Goal: Information Seeking & Learning: Learn about a topic

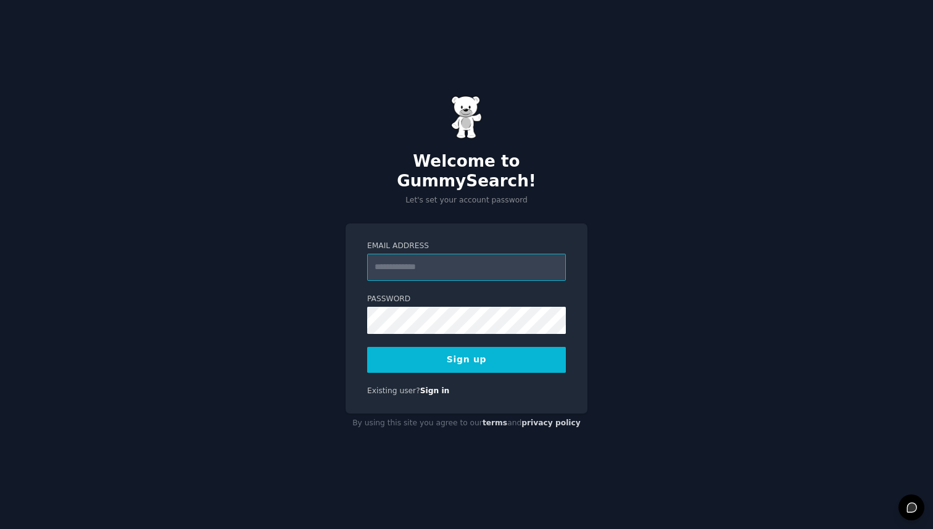
click at [473, 260] on input "Email Address" at bounding box center [466, 267] width 199 height 27
click at [326, 318] on div "Welcome to GummySearch! Let's set your account password Email Address Password …" at bounding box center [466, 264] width 933 height 529
click at [434, 386] on link "Sign in" at bounding box center [435, 390] width 30 height 9
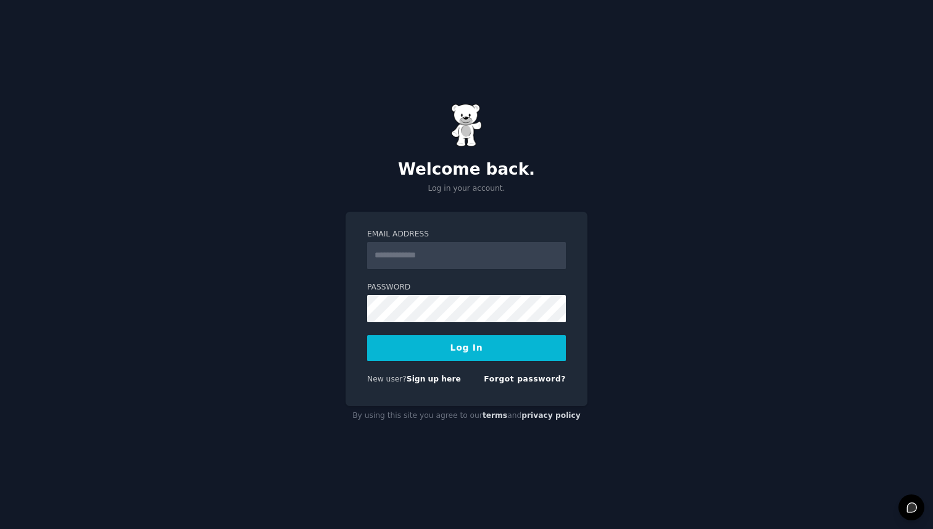
click at [407, 251] on input "Email Address" at bounding box center [466, 255] width 199 height 27
type input "**********"
click at [478, 346] on button "Log In" at bounding box center [466, 348] width 199 height 26
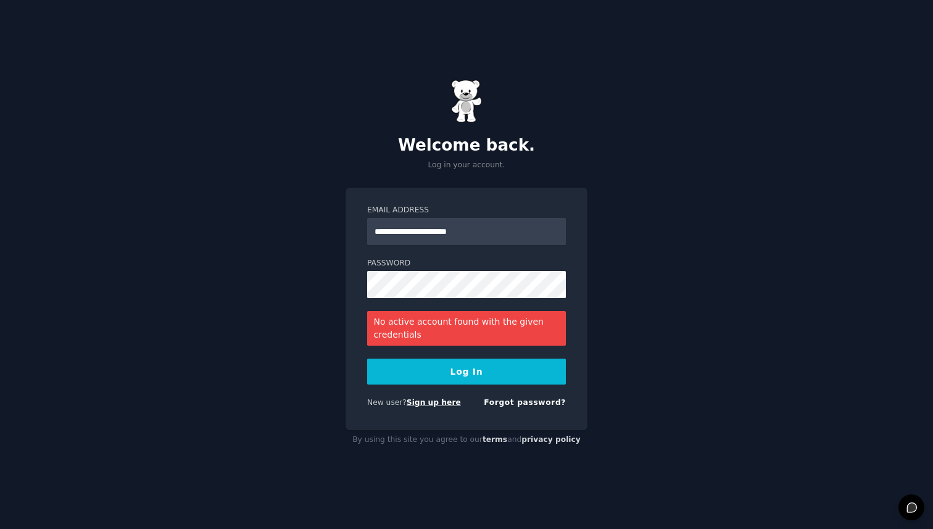
click at [444, 402] on link "Sign up here" at bounding box center [434, 402] width 54 height 9
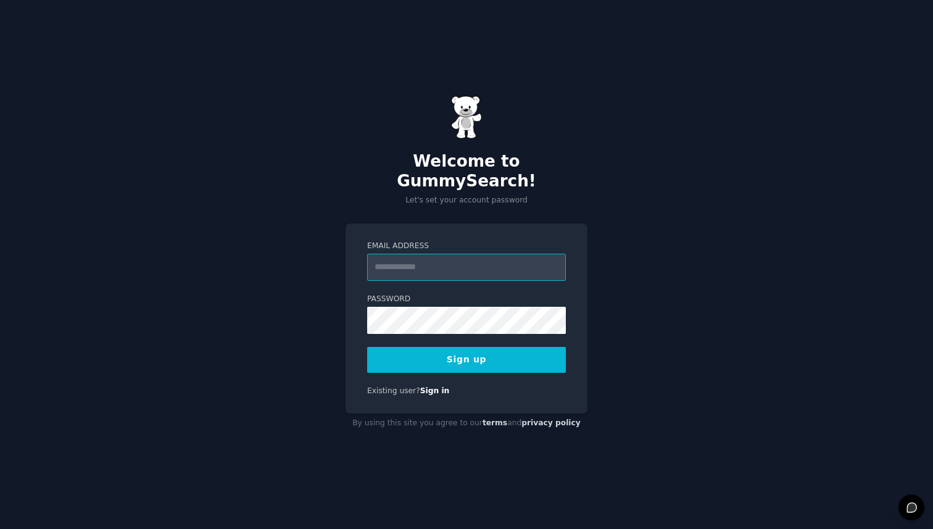
click at [425, 255] on input "Email Address" at bounding box center [466, 267] width 199 height 27
type input "**********"
click at [496, 352] on button "Sign up" at bounding box center [466, 360] width 199 height 26
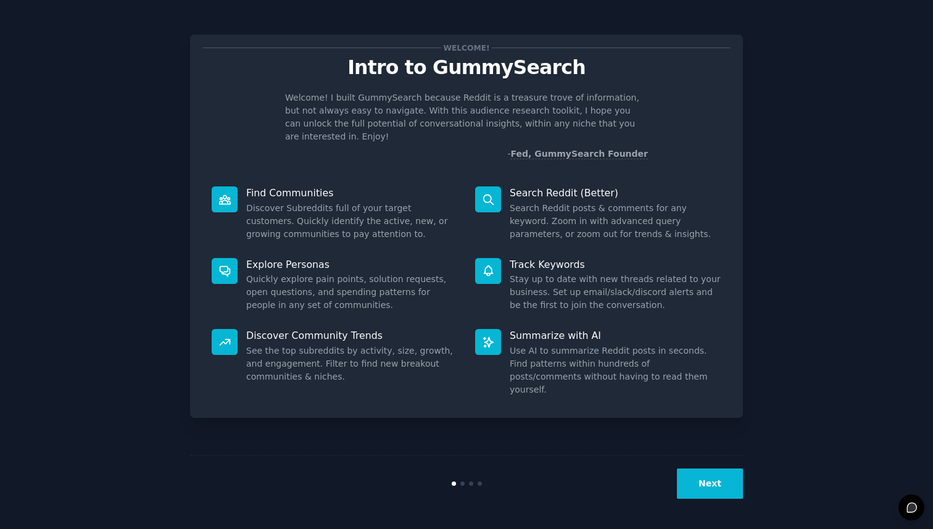
click at [710, 474] on button "Next" at bounding box center [710, 483] width 66 height 30
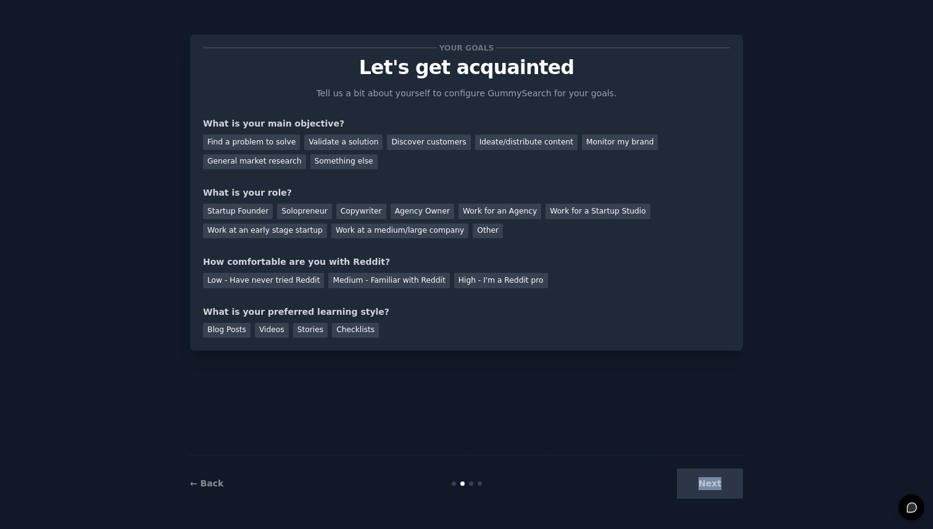
click at [710, 474] on div "Next" at bounding box center [650, 483] width 184 height 30
click at [711, 487] on div "Next" at bounding box center [650, 483] width 184 height 30
click at [691, 489] on div "Next" at bounding box center [650, 483] width 184 height 30
click at [257, 146] on div "Find a problem to solve" at bounding box center [251, 142] width 97 height 15
click at [335, 142] on div "Validate a solution" at bounding box center [343, 142] width 78 height 15
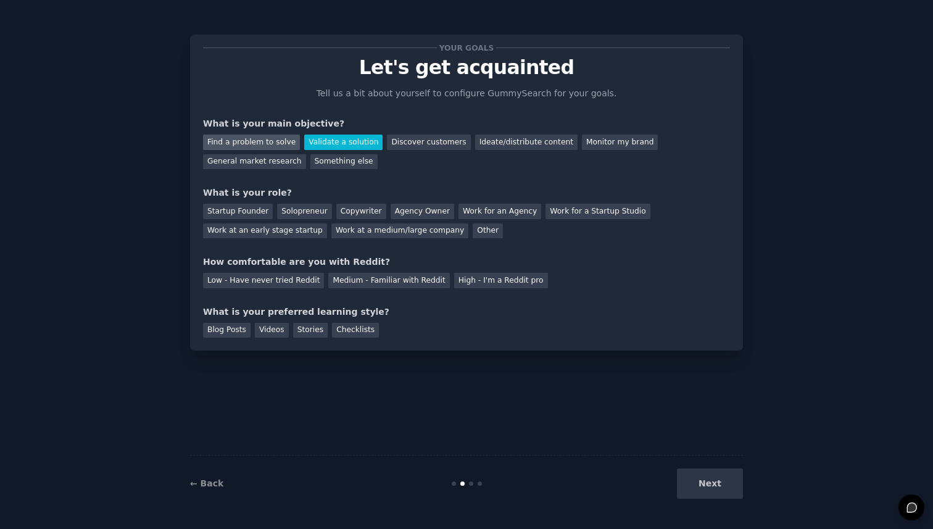
click at [267, 140] on div "Find a problem to solve" at bounding box center [251, 142] width 97 height 15
click at [252, 215] on div "Startup Founder" at bounding box center [238, 211] width 70 height 15
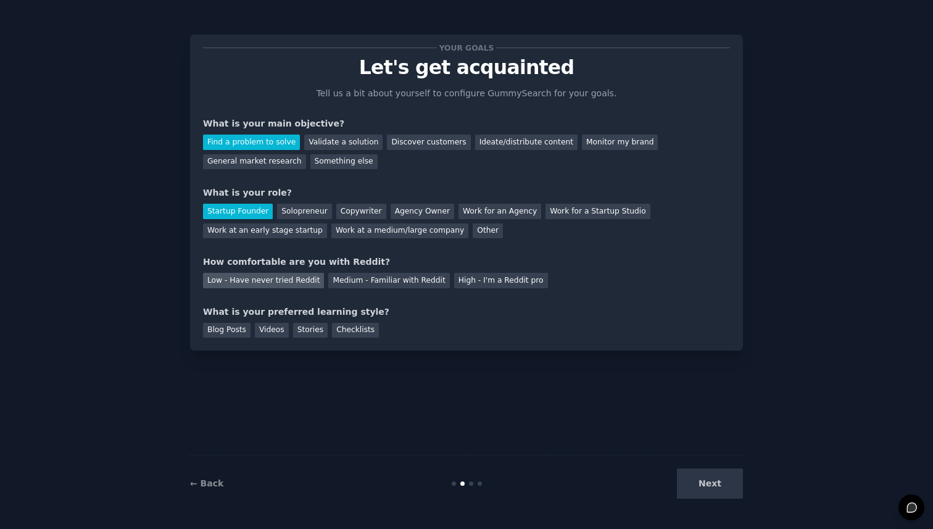
click at [259, 281] on div "Low - Have never tried Reddit" at bounding box center [263, 280] width 121 height 15
click at [282, 325] on div "Videos" at bounding box center [272, 330] width 34 height 15
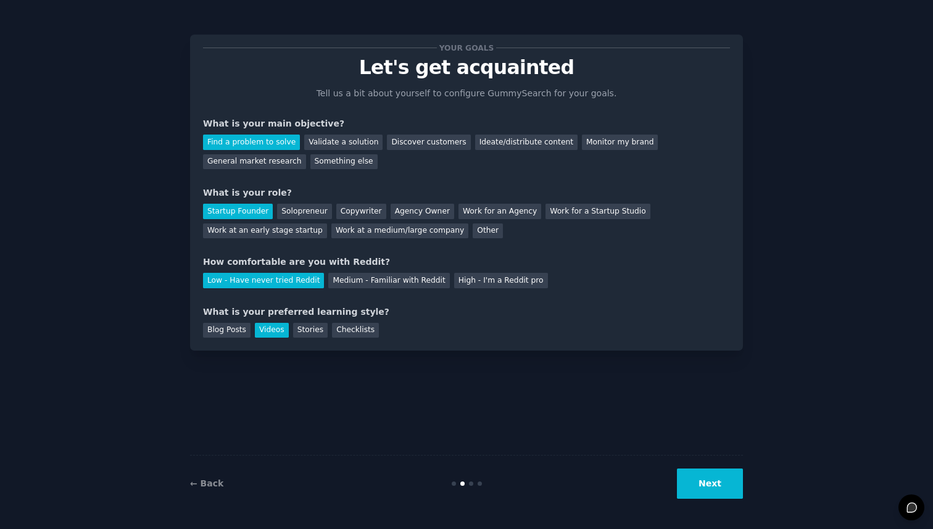
click at [702, 483] on button "Next" at bounding box center [710, 483] width 66 height 30
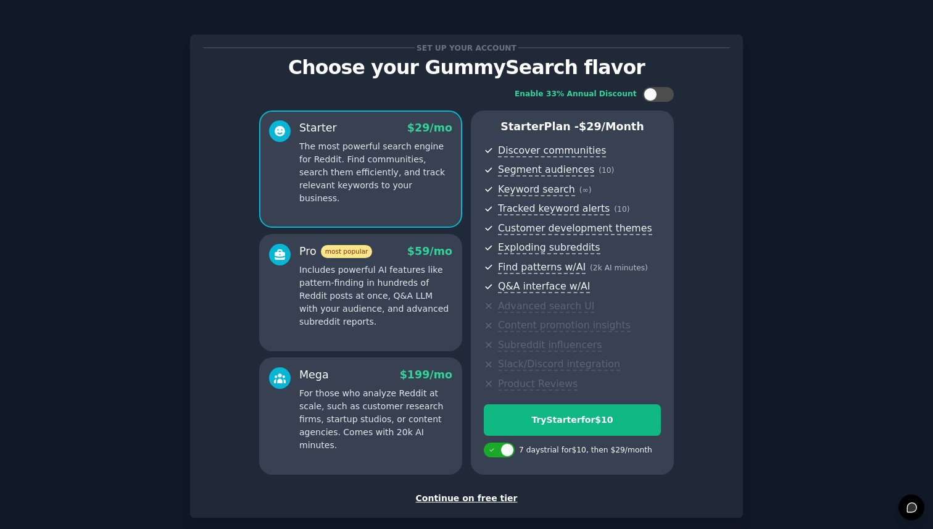
click at [487, 500] on div "Continue on free tier" at bounding box center [466, 498] width 527 height 13
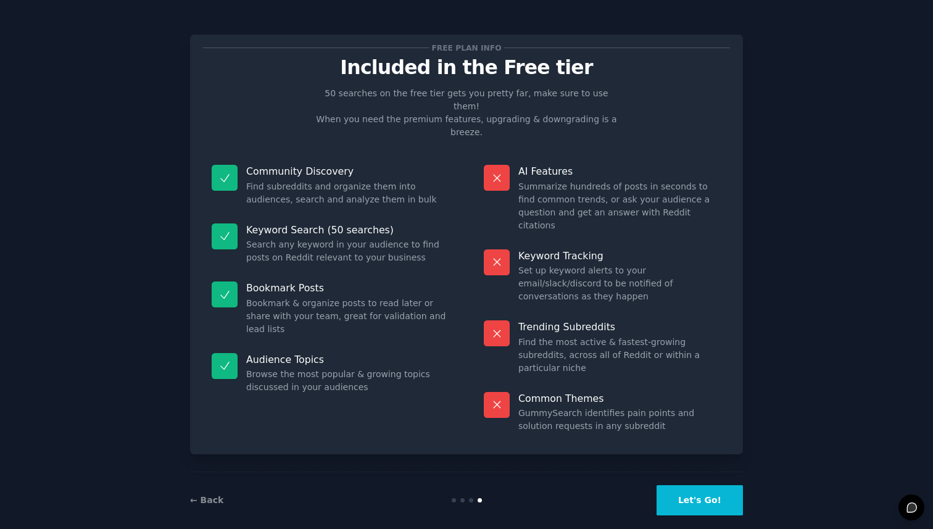
click at [708, 485] on button "Let's Go!" at bounding box center [700, 500] width 86 height 30
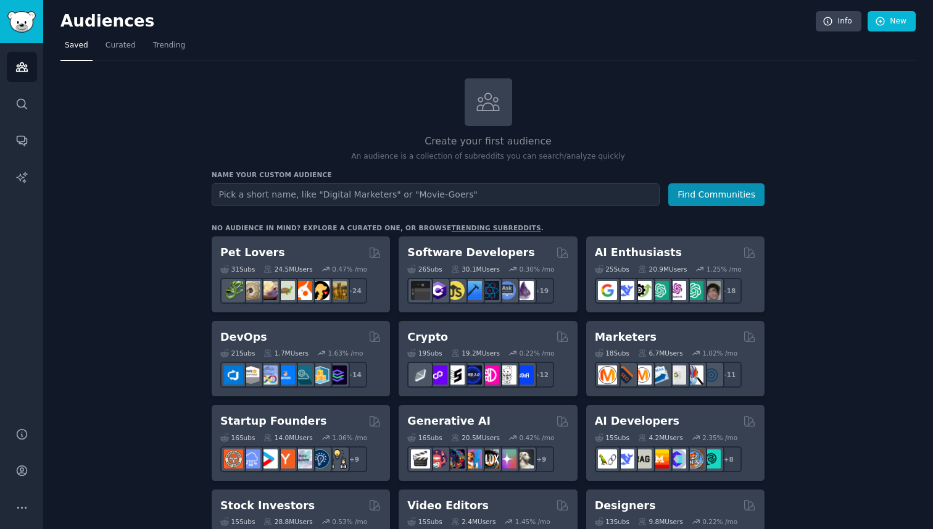
click at [492, 110] on icon at bounding box center [489, 101] width 22 height 17
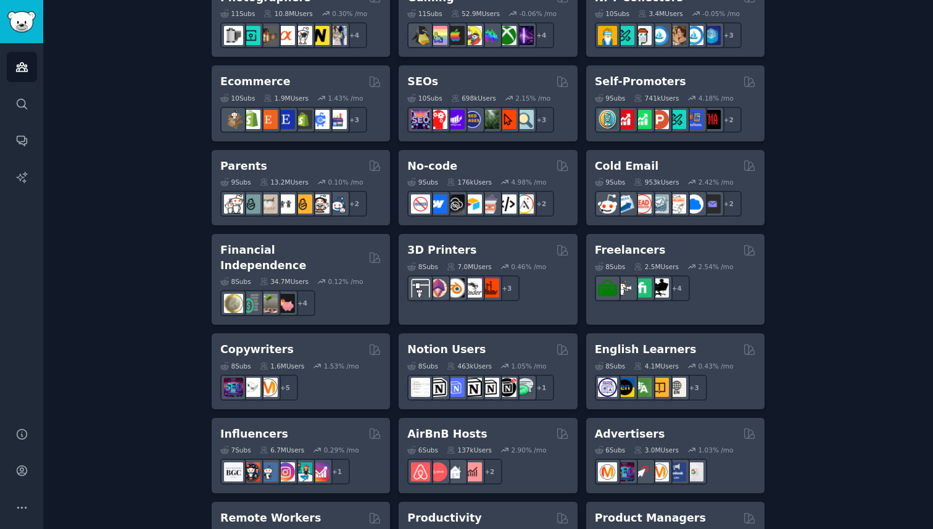
scroll to position [679, 0]
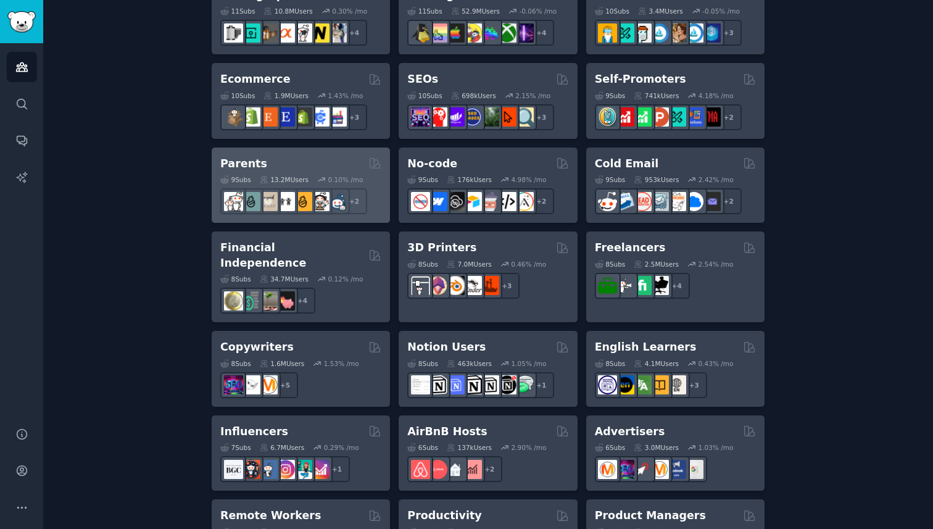
click at [324, 156] on div "Parents" at bounding box center [300, 163] width 161 height 15
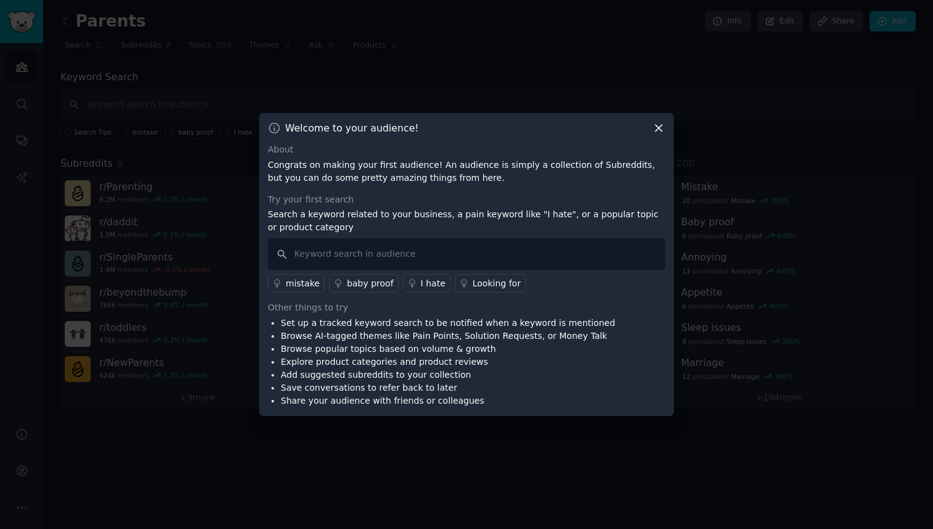
click at [660, 127] on icon at bounding box center [658, 128] width 7 height 7
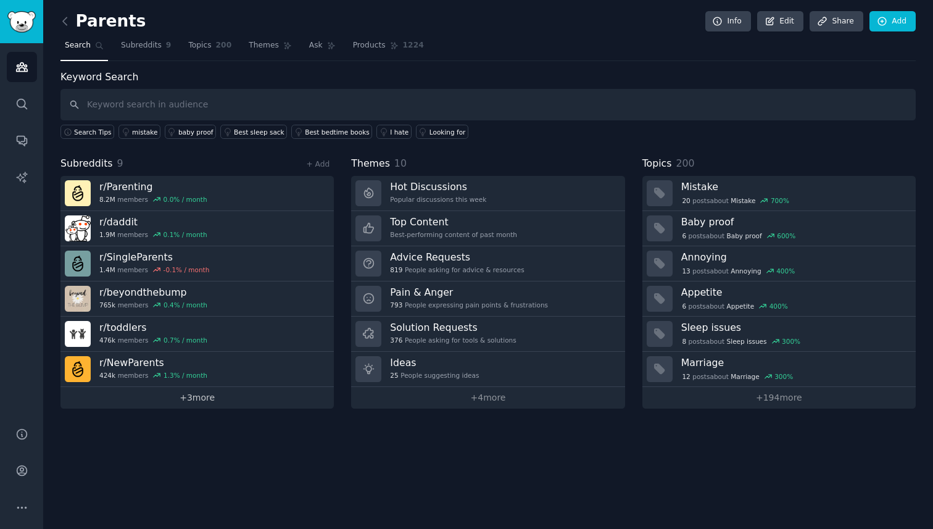
click at [221, 399] on link "+ 3 more" at bounding box center [196, 398] width 273 height 22
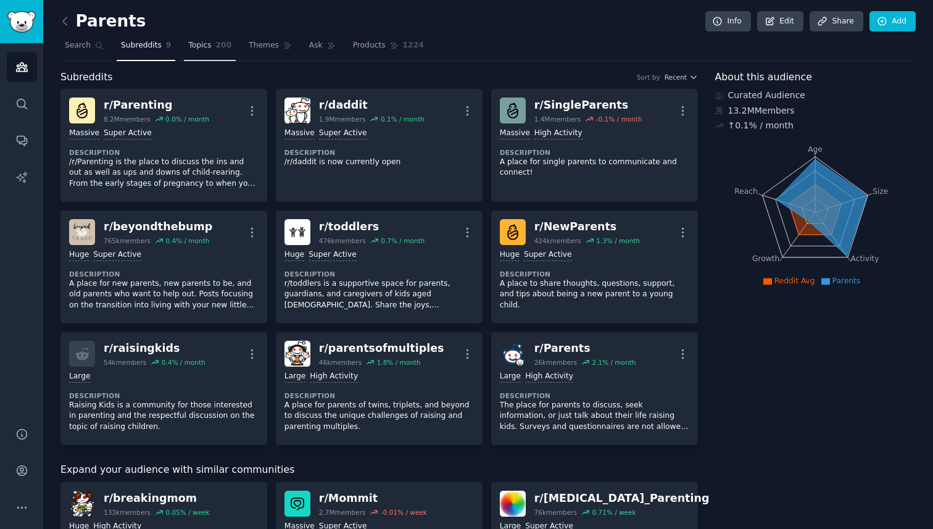
click at [211, 45] on link "Topics 200" at bounding box center [210, 48] width 52 height 25
